Goal: Task Accomplishment & Management: Use online tool/utility

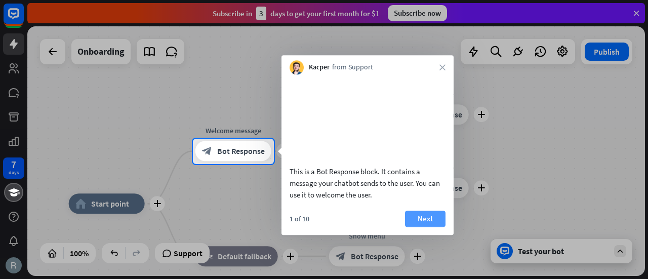
click at [429, 227] on button "Next" at bounding box center [425, 218] width 40 height 16
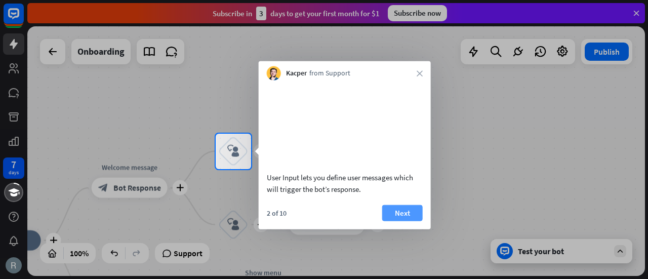
click at [400, 221] on button "Next" at bounding box center [402, 212] width 40 height 16
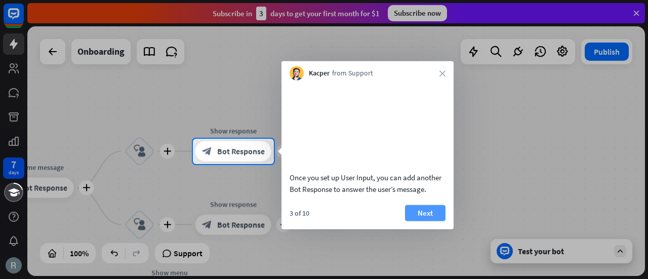
click at [434, 221] on button "Next" at bounding box center [425, 212] width 40 height 16
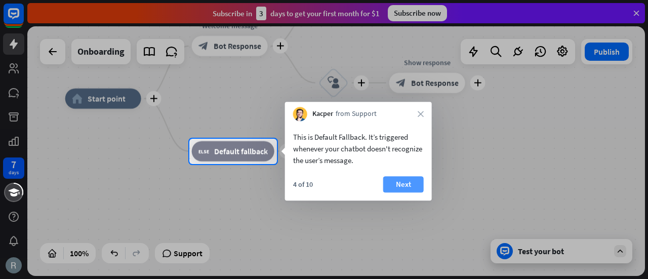
click at [403, 187] on button "Next" at bounding box center [403, 184] width 40 height 16
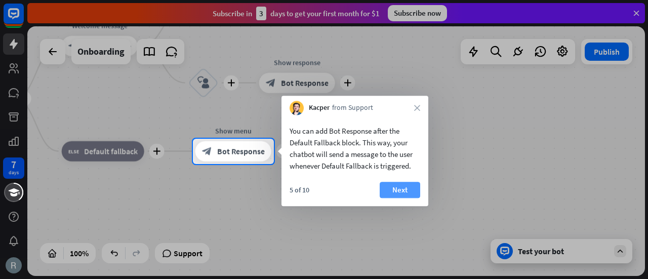
click at [392, 188] on button "Next" at bounding box center [399, 190] width 40 height 16
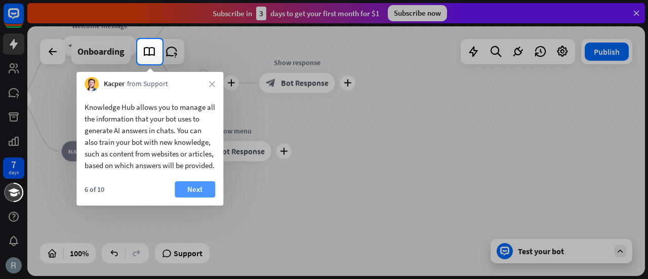
click at [191, 196] on button "Next" at bounding box center [195, 189] width 40 height 16
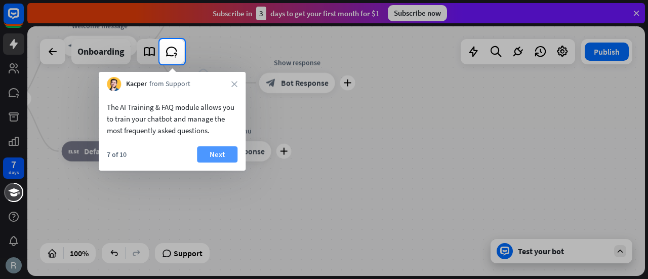
click at [215, 155] on button "Next" at bounding box center [217, 154] width 40 height 16
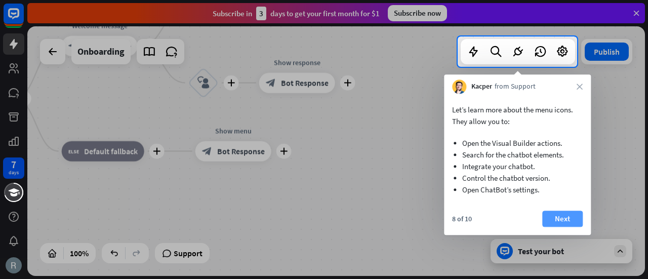
click at [562, 222] on button "Next" at bounding box center [562, 218] width 40 height 16
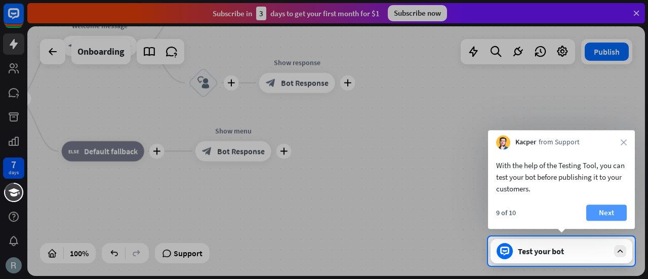
click at [608, 209] on button "Next" at bounding box center [606, 212] width 40 height 16
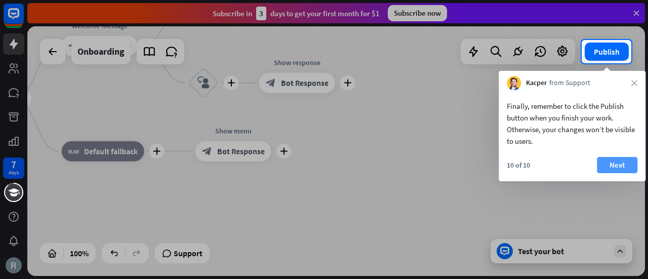
click at [622, 164] on button "Next" at bounding box center [617, 165] width 40 height 16
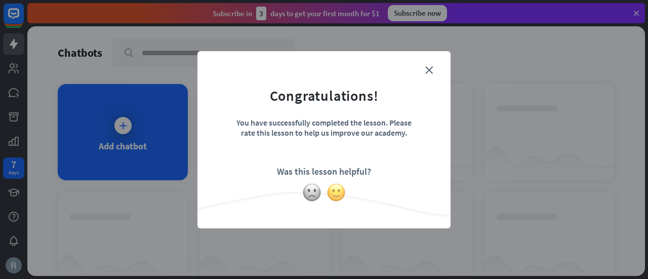
click at [336, 191] on img at bounding box center [335, 192] width 19 height 19
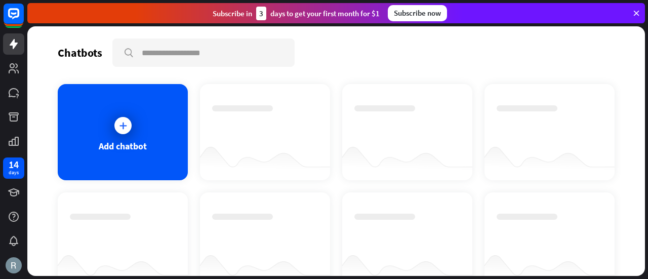
click at [559, 124] on div at bounding box center [549, 122] width 106 height 35
click at [137, 125] on div "Add chatbot" at bounding box center [123, 132] width 130 height 96
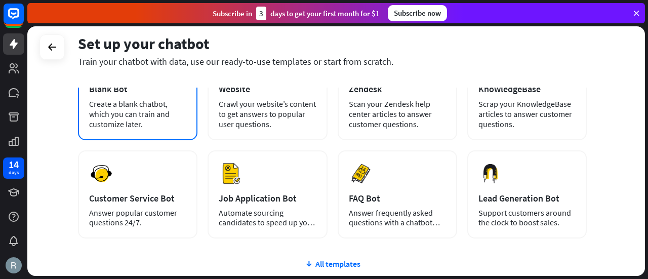
scroll to position [101, 0]
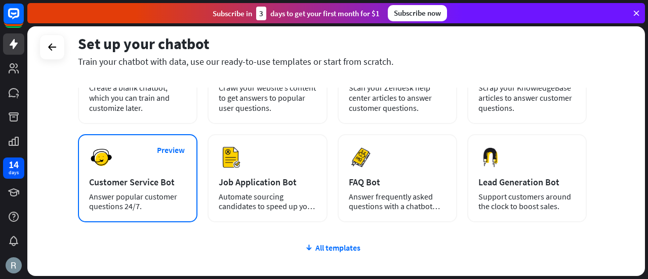
click at [140, 174] on div "Preview Customer Service Bot Answer popular customer questions 24/7." at bounding box center [137, 178] width 119 height 88
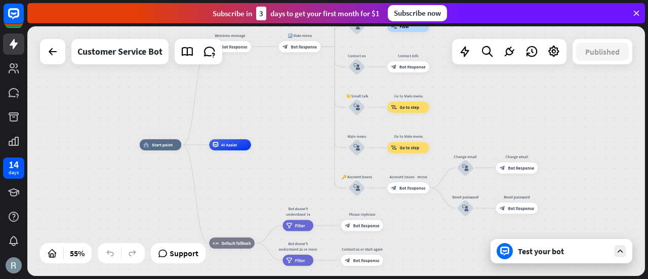
drag, startPoint x: 404, startPoint y: 141, endPoint x: 300, endPoint y: 128, distance: 104.6
click at [300, 128] on div "home_2 Start point Welcome message block_bot_response Bot Response 🔙 Main menu …" at bounding box center [335, 150] width 617 height 249
click at [549, 249] on div "Test your bot" at bounding box center [563, 251] width 91 height 10
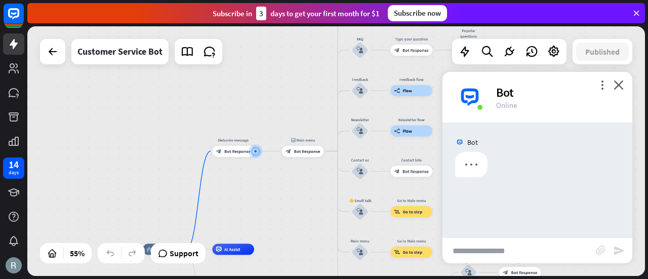
click at [523, 248] on input "text" at bounding box center [518, 250] width 153 height 25
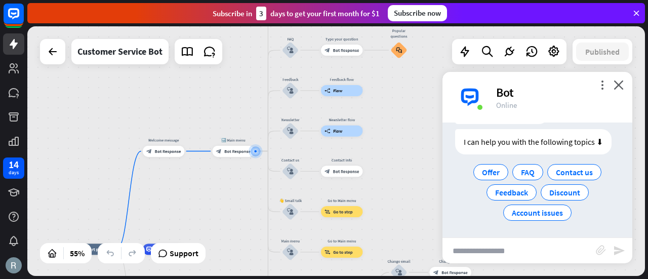
scroll to position [53, 0]
click at [599, 82] on icon "more_vert" at bounding box center [602, 85] width 10 height 10
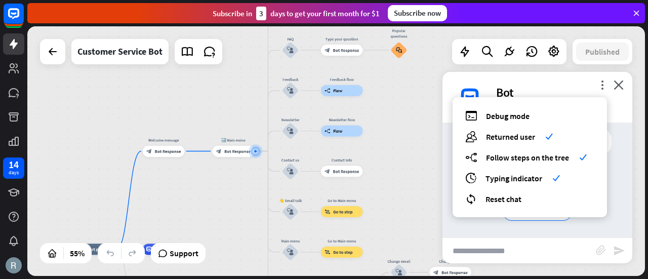
click at [587, 82] on div "more_vert debug Debug mode users Returned user check builder_tree Follow steps …" at bounding box center [537, 97] width 190 height 51
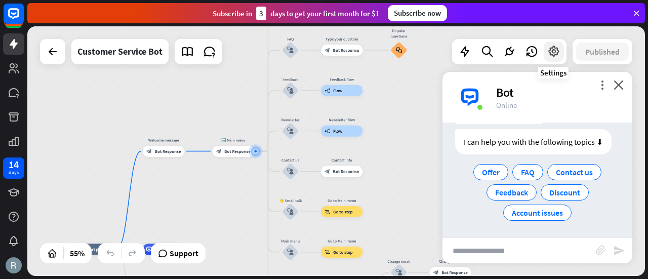
click at [555, 51] on icon at bounding box center [553, 51] width 13 height 13
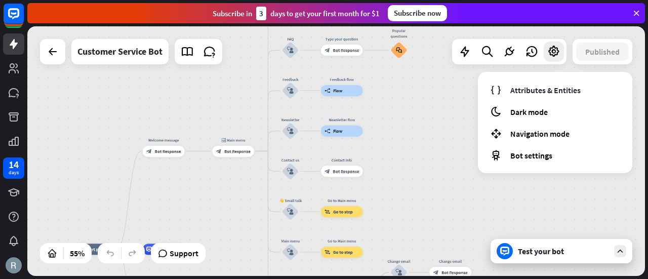
click at [450, 93] on div "home_2 Start point Welcome message block_bot_response Bot Response 🔙 Main menu …" at bounding box center [335, 150] width 617 height 249
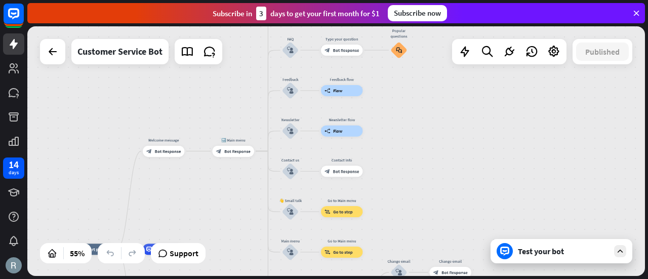
click at [533, 246] on div "Test your bot" at bounding box center [563, 251] width 91 height 10
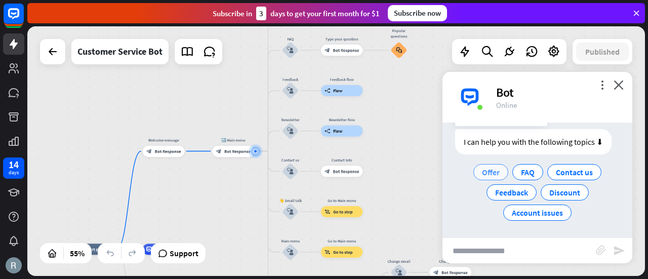
click at [492, 174] on span "Offer" at bounding box center [491, 172] width 18 height 10
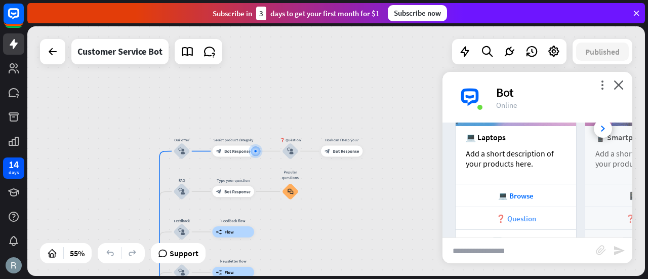
scroll to position [221, 0]
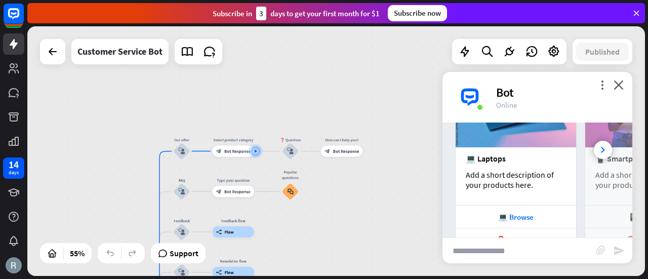
drag, startPoint x: 542, startPoint y: 171, endPoint x: 453, endPoint y: 171, distance: 89.6
click at [453, 171] on div "💻 Laptops Add a short description of your products here. 💻 Browse ❓ Question 🔙 …" at bounding box center [537, 167] width 190 height 213
click at [514, 220] on div "💻 Browse" at bounding box center [515, 217] width 110 height 10
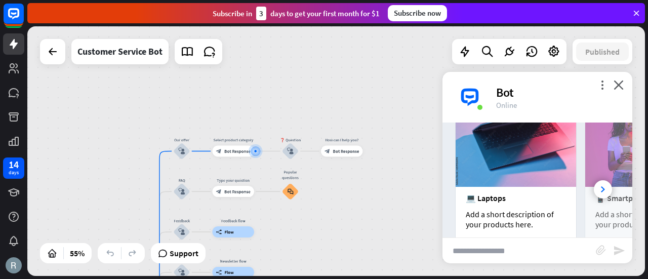
scroll to position [119, 0]
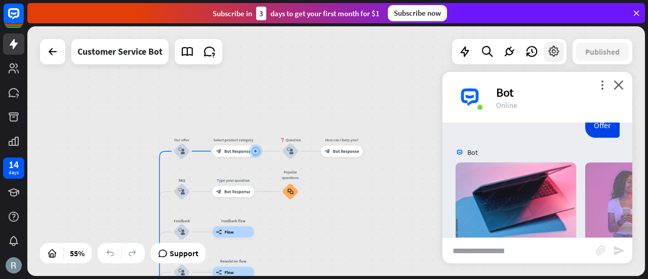
click at [557, 54] on icon at bounding box center [553, 51] width 13 height 13
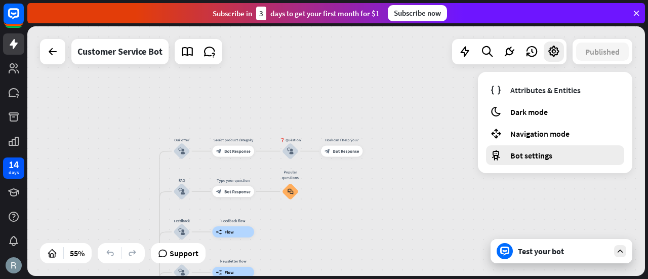
click at [582, 156] on div "Bot settings" at bounding box center [555, 155] width 138 height 20
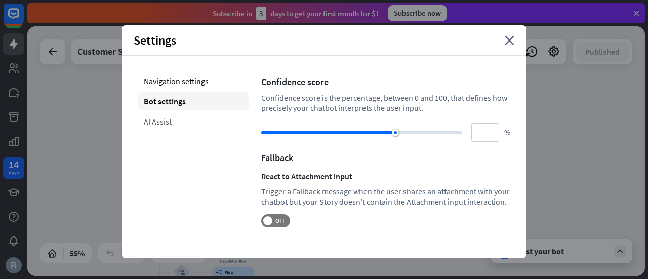
click at [148, 123] on div "AI Assist" at bounding box center [193, 121] width 111 height 18
type input "**"
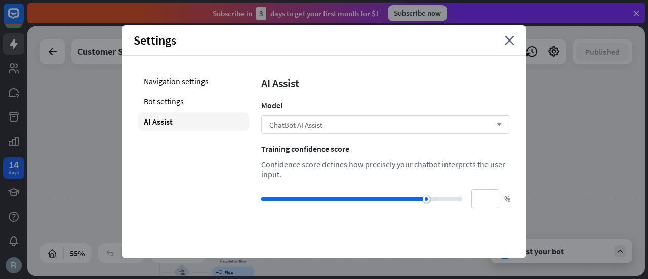
click at [383, 126] on div "ChatBot AI Assist arrow_down" at bounding box center [385, 124] width 249 height 18
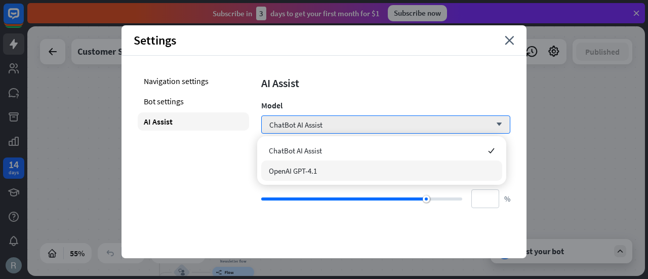
click at [304, 174] on span "OpenAI GPT-4.1" at bounding box center [293, 171] width 48 height 10
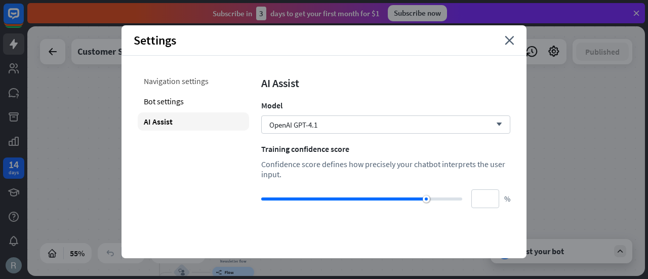
click at [186, 86] on div "Navigation settings" at bounding box center [193, 81] width 111 height 18
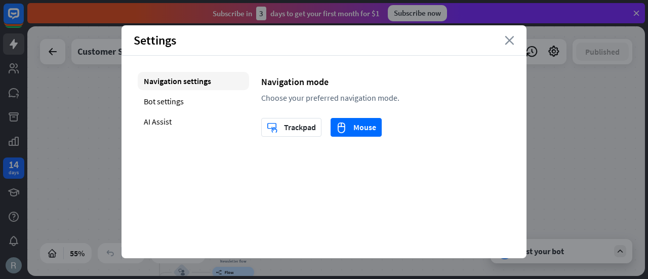
click at [510, 38] on icon "close" at bounding box center [509, 40] width 10 height 9
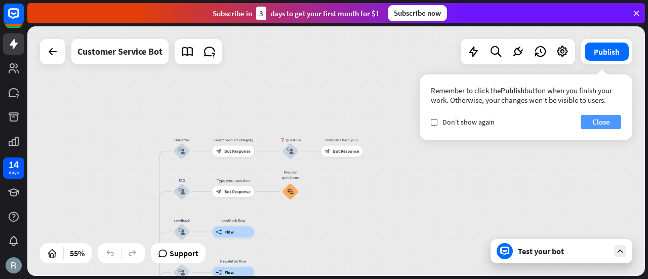
click at [601, 125] on button "Close" at bounding box center [600, 122] width 40 height 14
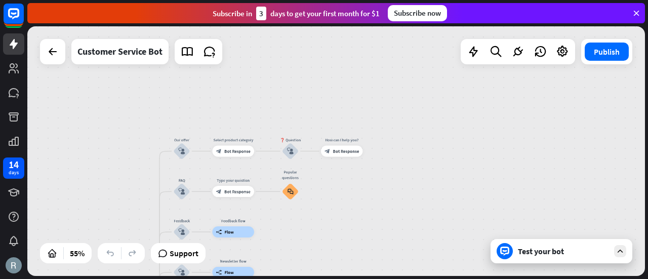
click at [566, 249] on div "Test your bot" at bounding box center [563, 251] width 91 height 10
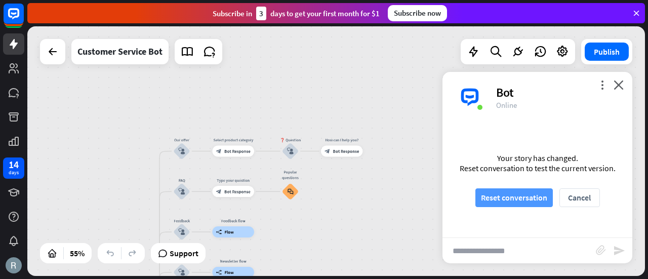
click at [514, 197] on button "Reset conversation" at bounding box center [513, 197] width 77 height 19
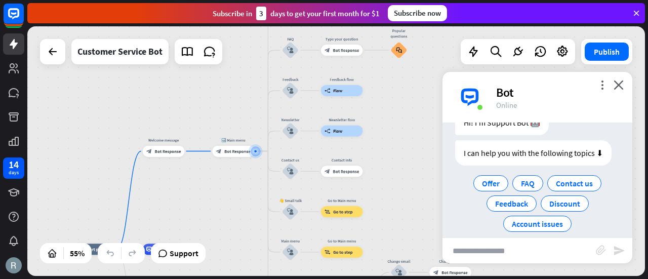
scroll to position [53, 0]
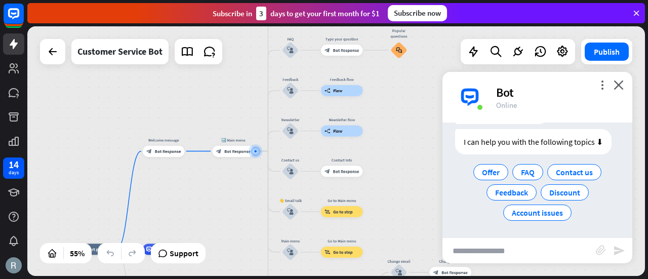
drag, startPoint x: 479, startPoint y: 250, endPoint x: 494, endPoint y: 223, distance: 31.3
click at [479, 250] on input "text" at bounding box center [518, 250] width 153 height 25
type input "**"
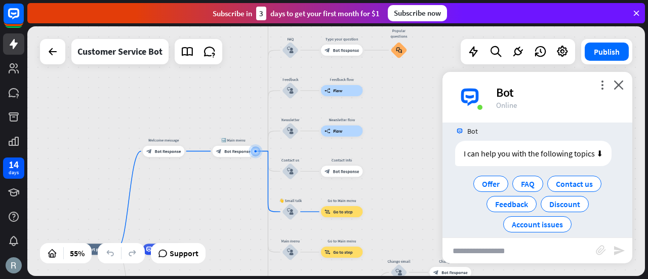
scroll to position [152, 0]
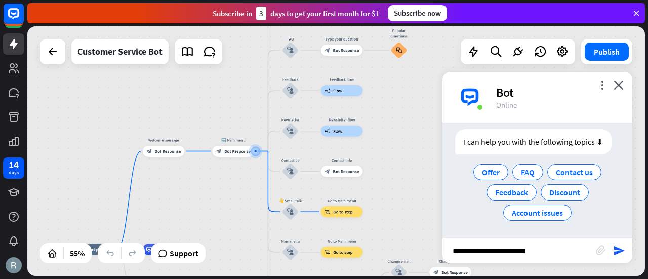
type input "**********"
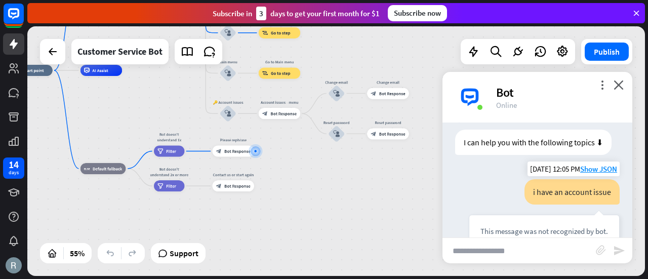
scroll to position [101, 0]
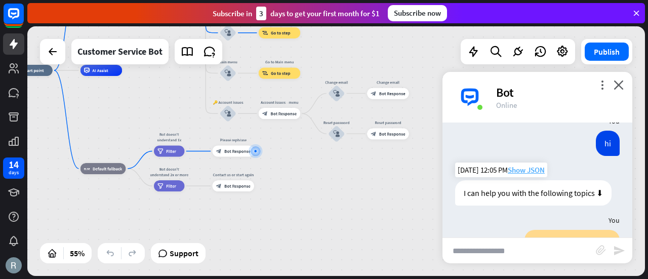
click at [521, 167] on span "Show JSON" at bounding box center [526, 170] width 37 height 10
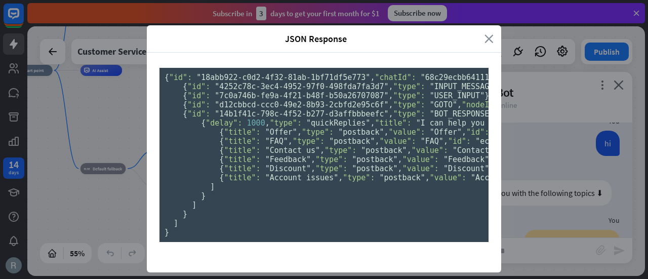
click at [484, 38] on icon "close" at bounding box center [488, 39] width 9 height 12
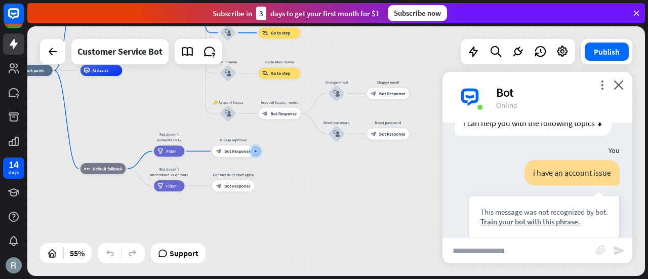
scroll to position [245, 0]
